Goal: Information Seeking & Learning: Learn about a topic

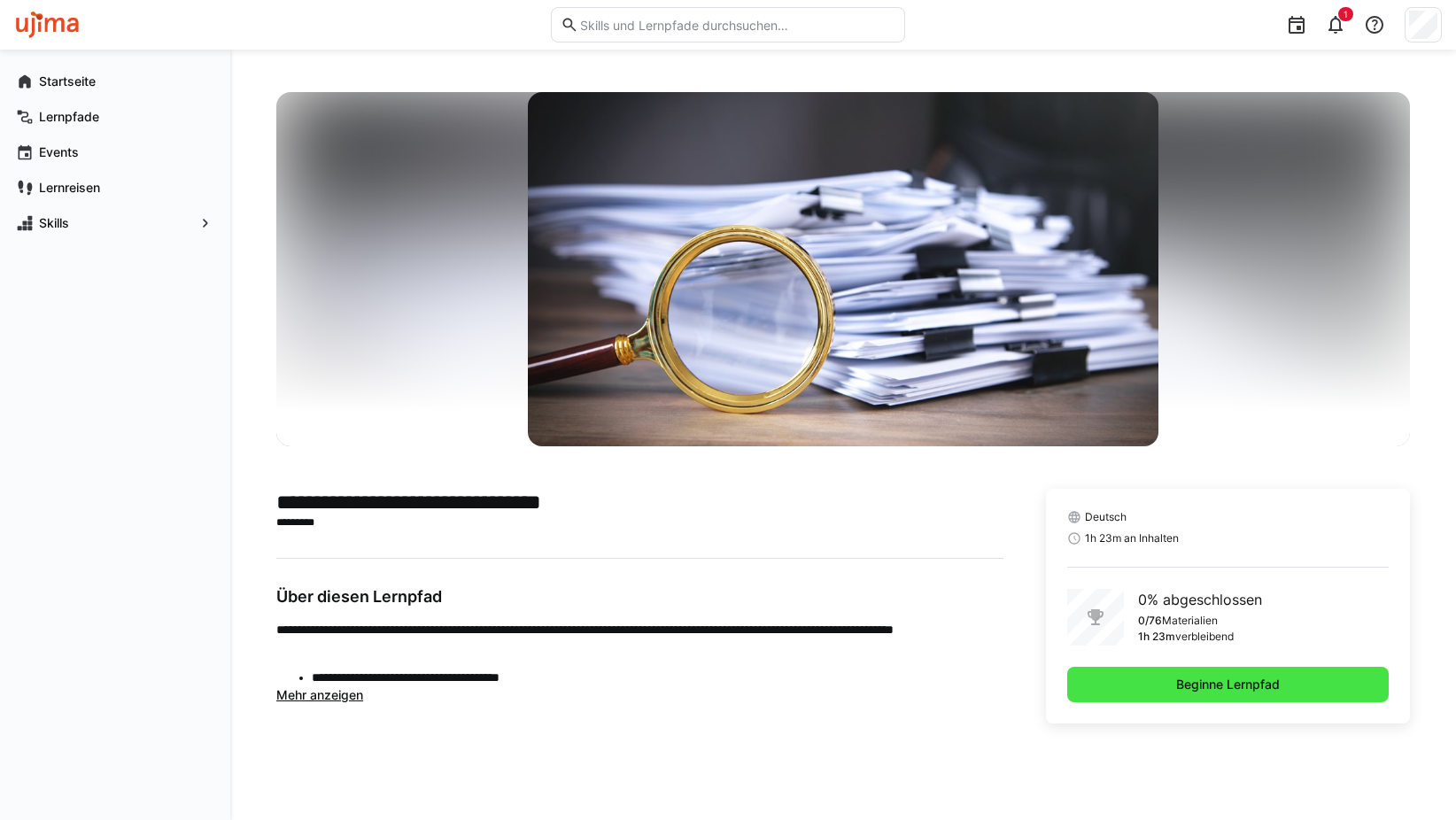
click at [1246, 677] on span "Beginne Lernpfad" at bounding box center [1227, 684] width 109 height 17
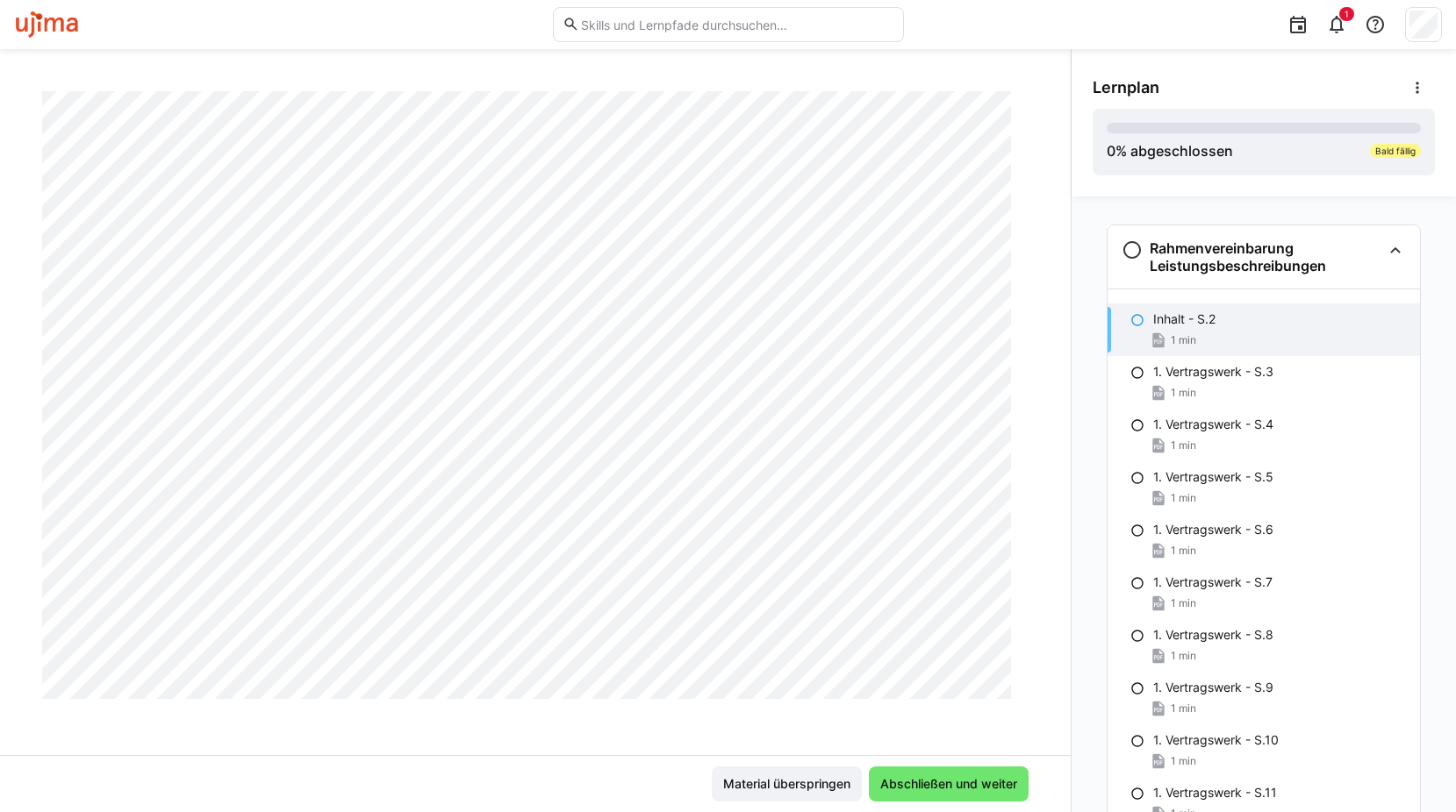
scroll to position [748, 0]
click at [947, 784] on span "Abschließen und weiter" at bounding box center [948, 784] width 142 height 17
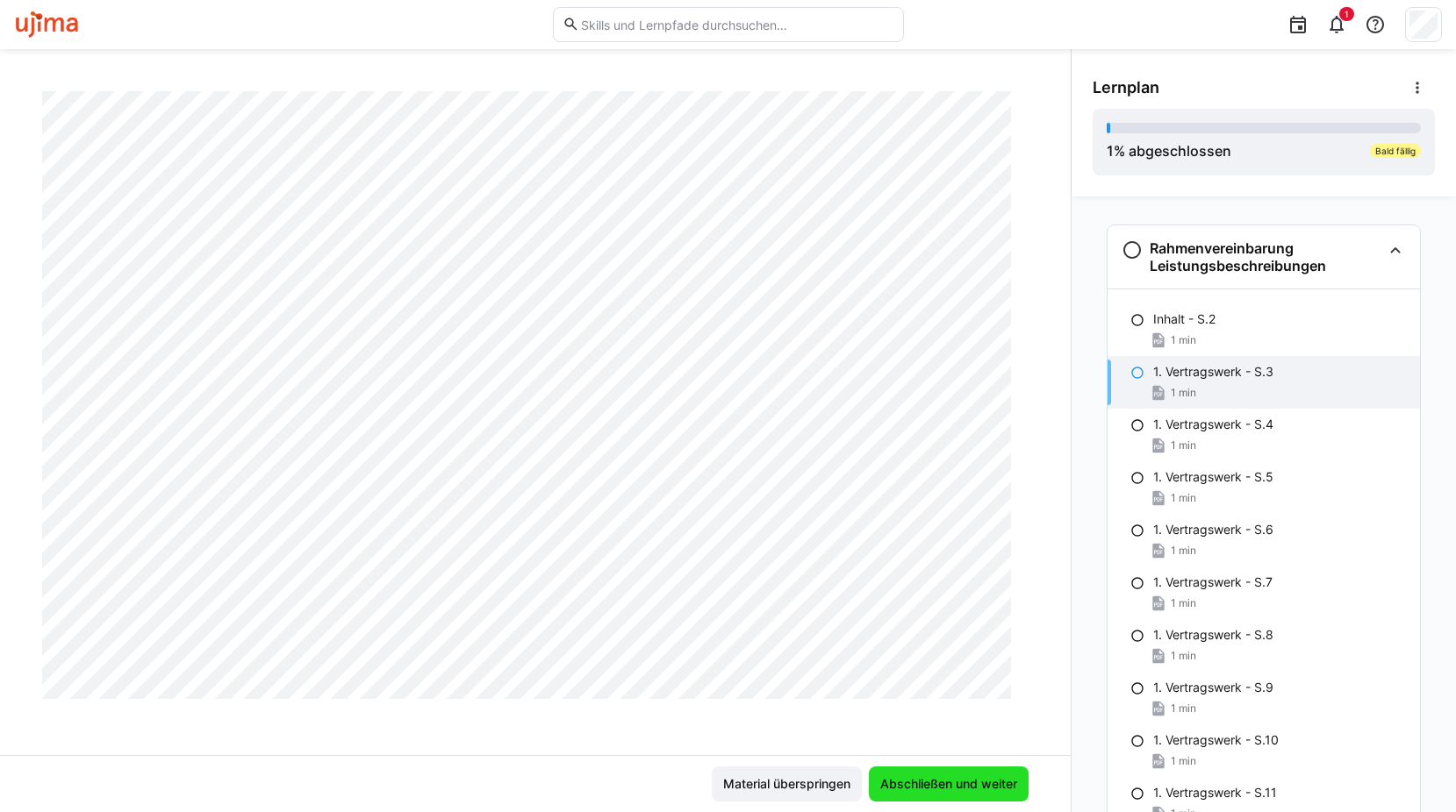
click at [908, 782] on span "Abschließen und weiter" at bounding box center [948, 784] width 142 height 17
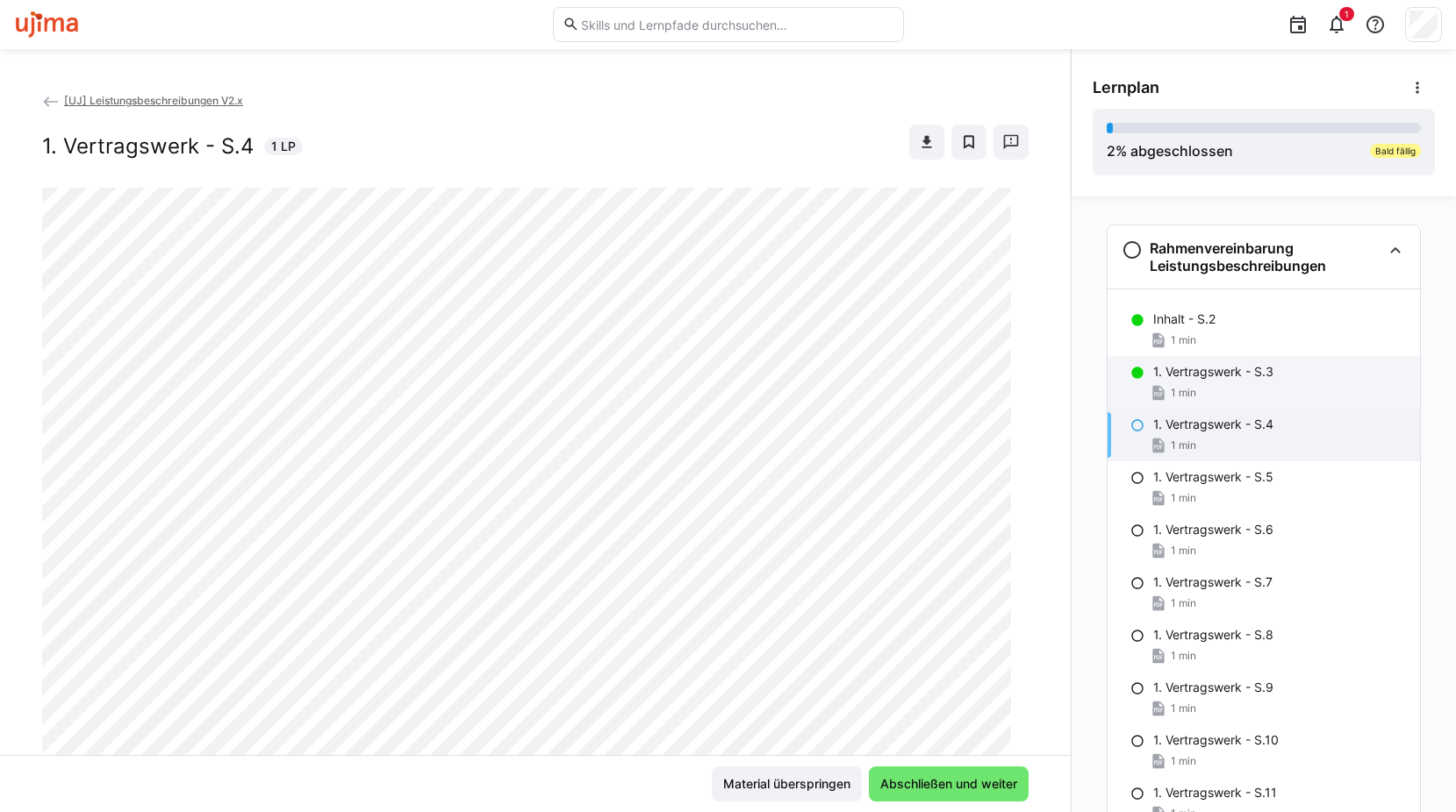
click at [1200, 379] on p "1. Vertragswerk - S.3" at bounding box center [1213, 372] width 120 height 17
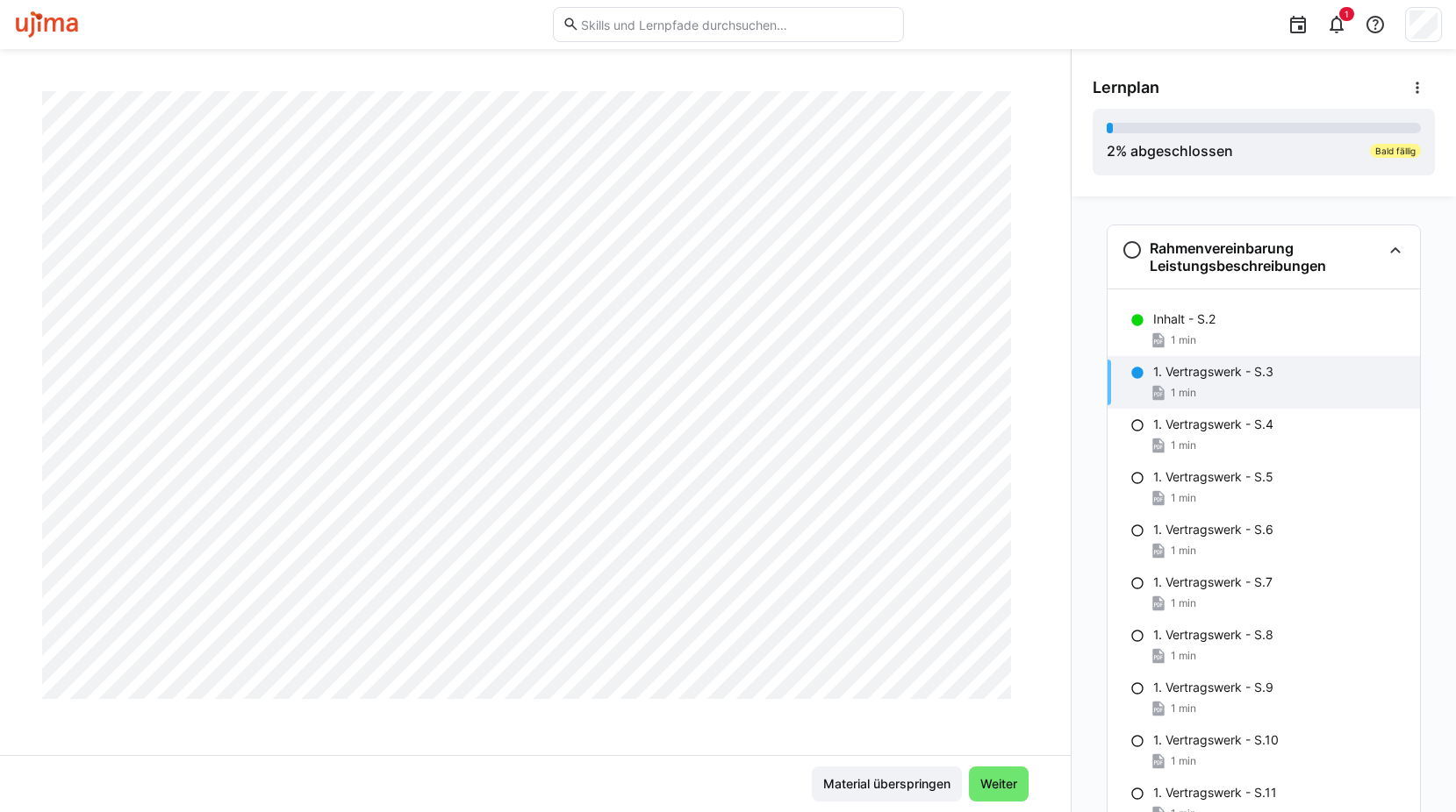
scroll to position [810, 0]
click at [995, 771] on span "Weiter" at bounding box center [998, 783] width 60 height 35
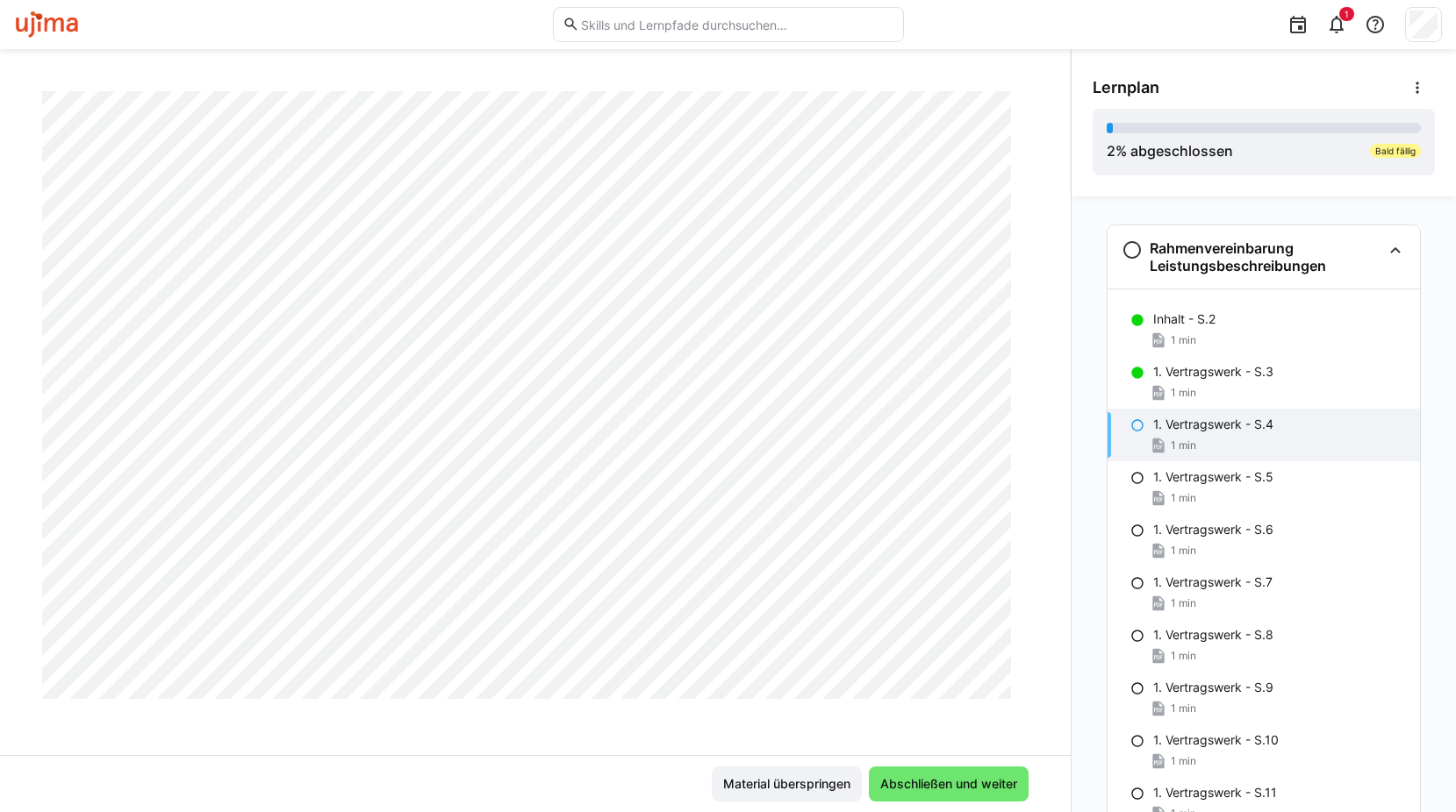
scroll to position [722, 0]
click at [924, 782] on span "Abschließen und weiter" at bounding box center [948, 784] width 142 height 17
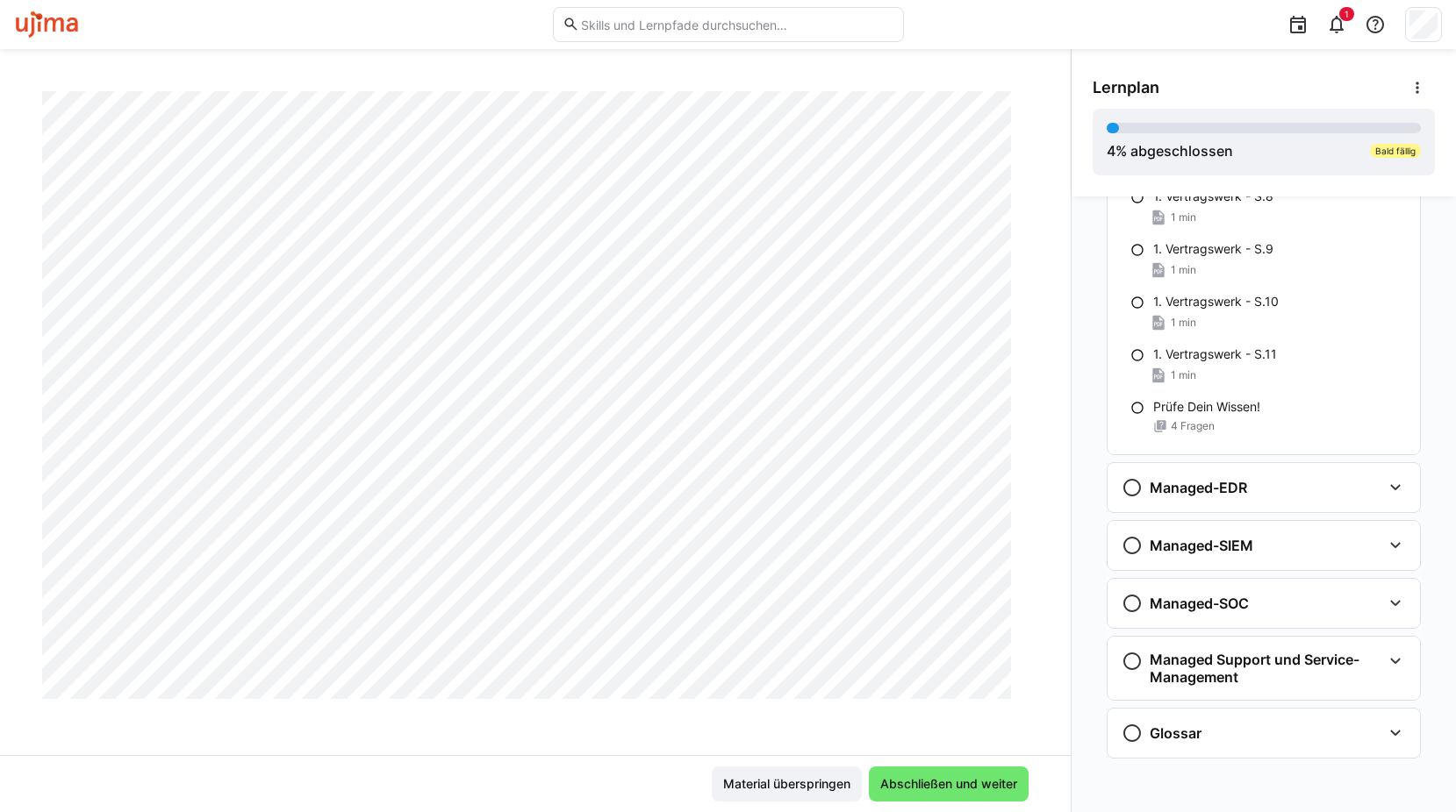
scroll to position [547, 0]
